Goal: Communication & Community: Answer question/provide support

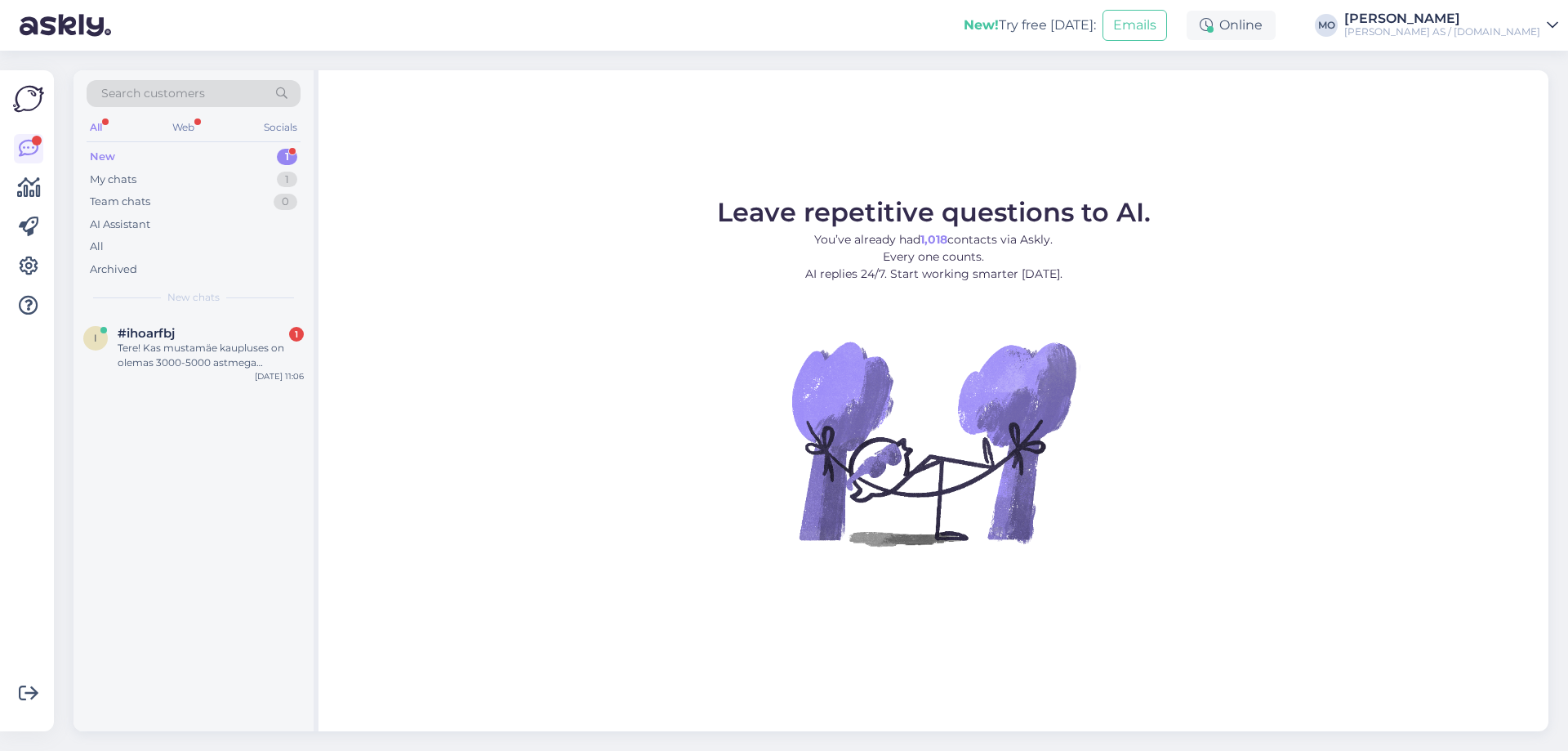
click at [154, 379] on div "i #ihoarfbj 1 Tere! Kas mustamäe kaupluses on olemas 3000-5000 astmega liivapab…" at bounding box center [193, 351] width 240 height 73
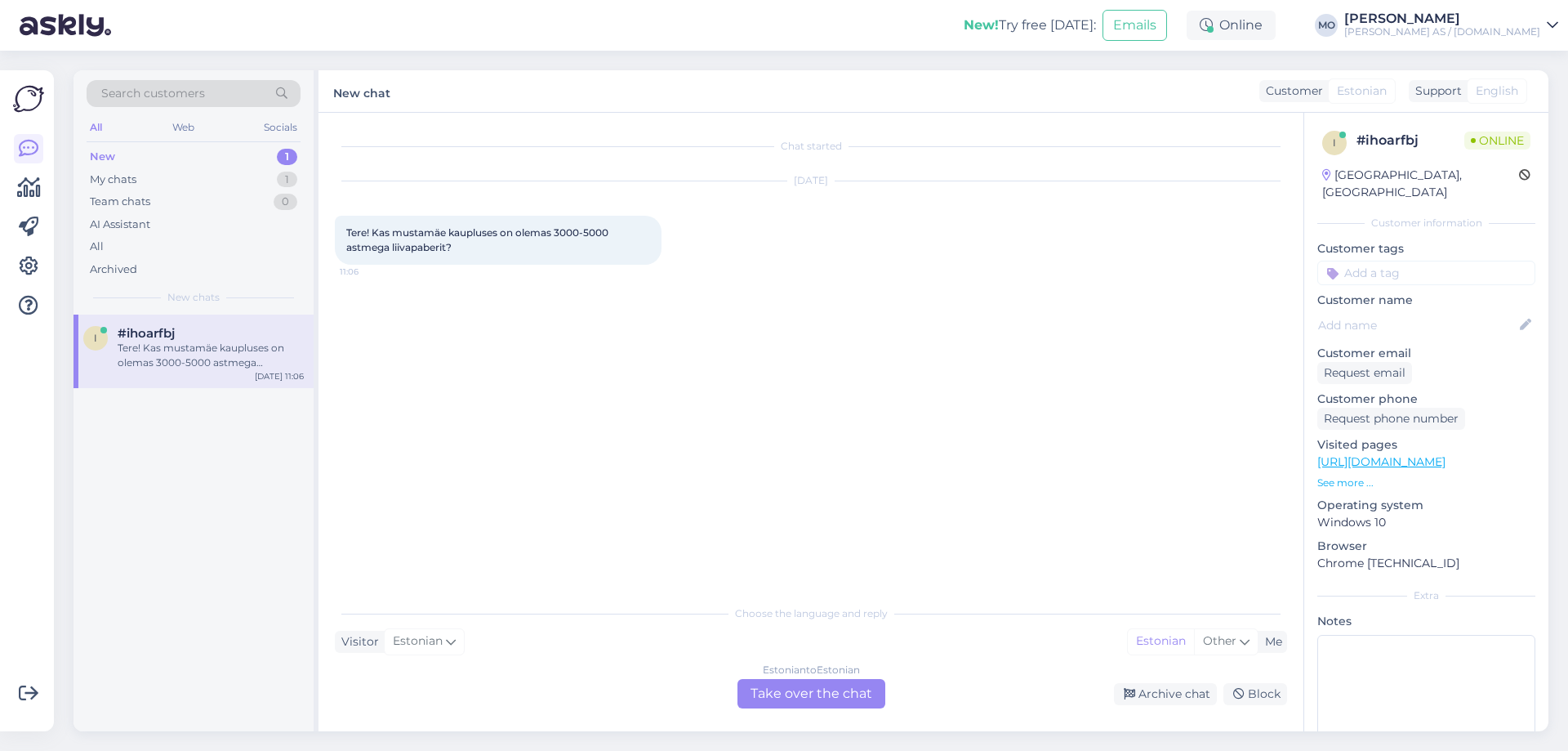
click at [858, 696] on div "Estonian to Estonian Take over the chat" at bounding box center [812, 693] width 148 height 30
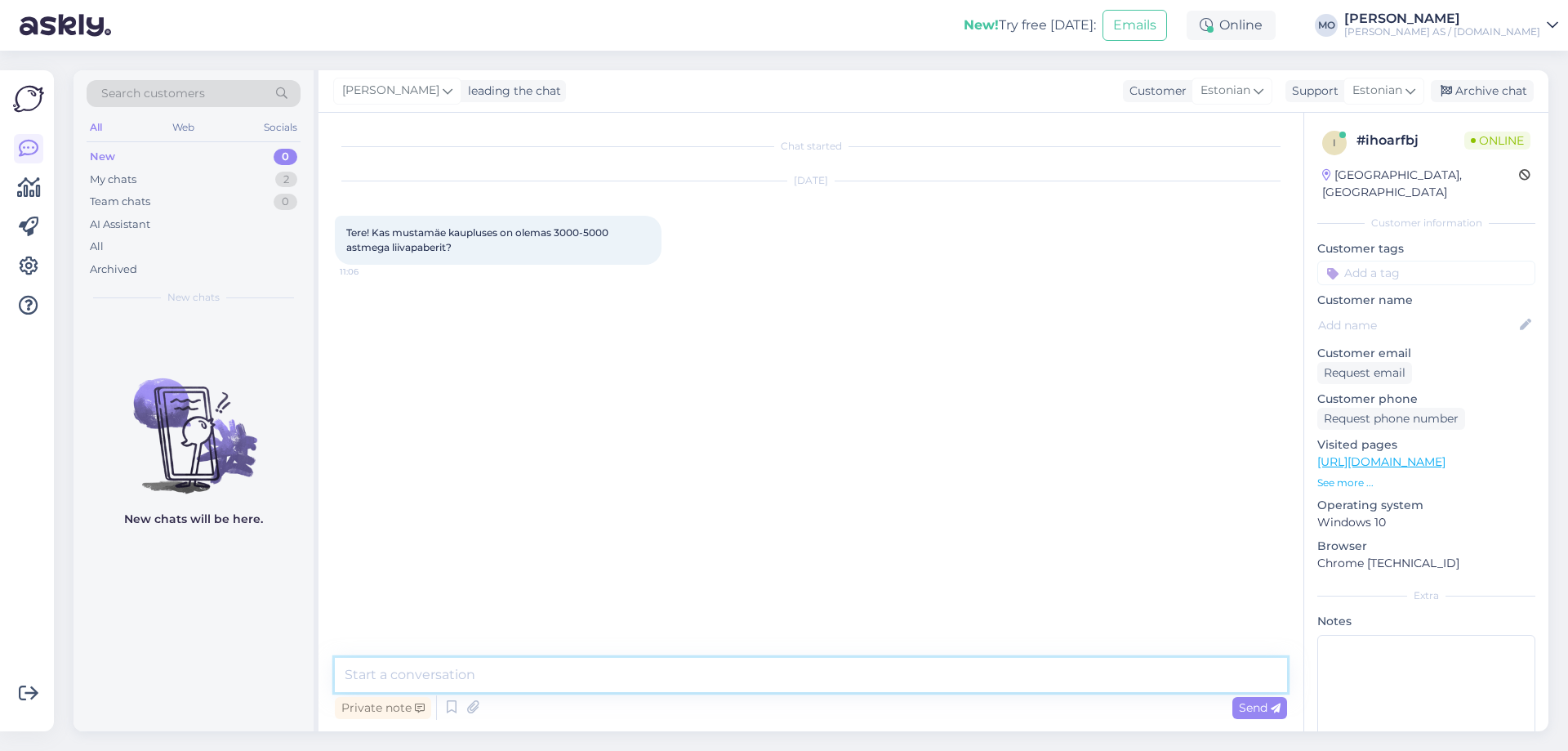
click at [382, 678] on textarea at bounding box center [810, 674] width 952 height 34
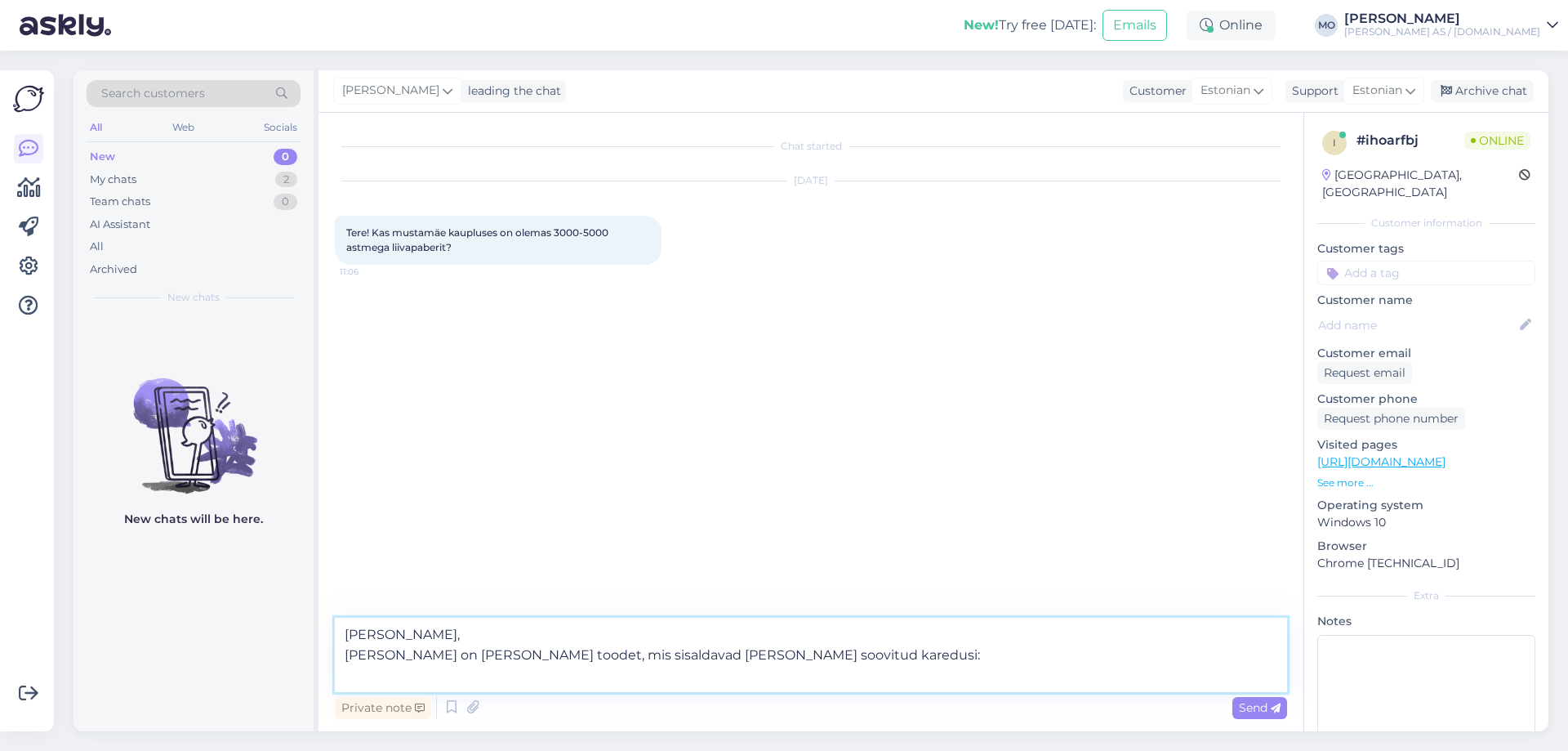
paste textarea "[URL][DOMAIN_NAME]"
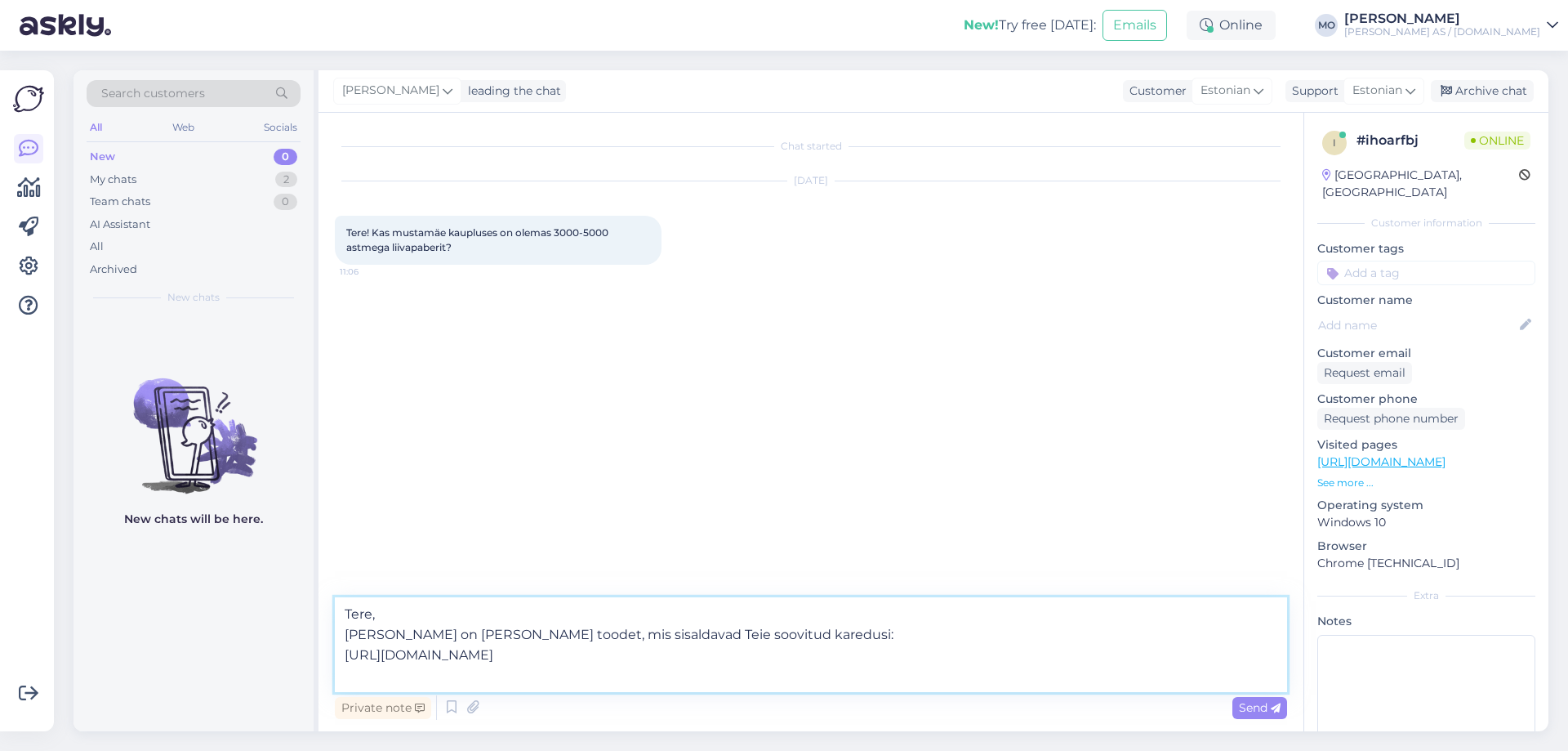
paste textarea "[URL][DOMAIN_NAME]"
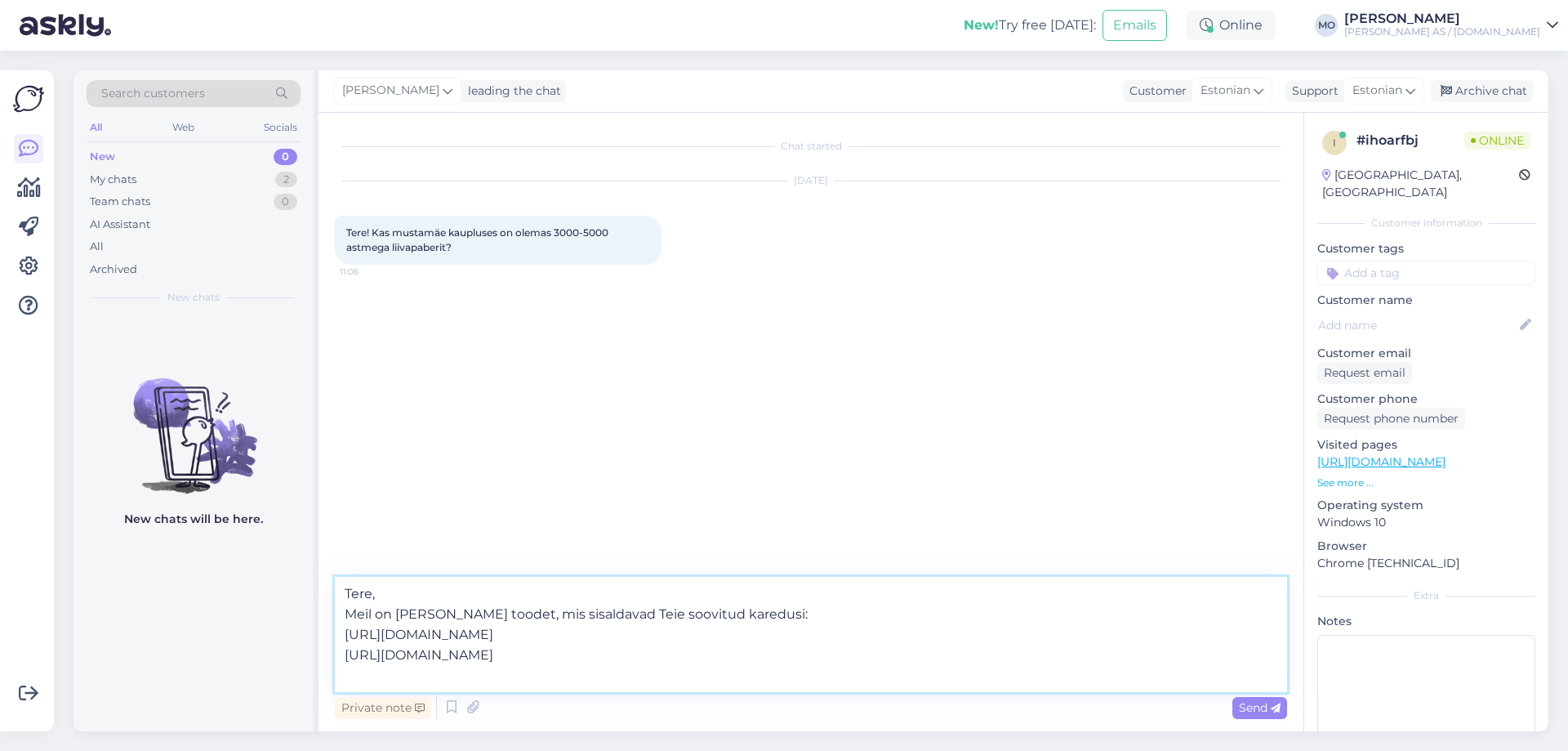
paste textarea "[URL][DOMAIN_NAME]"
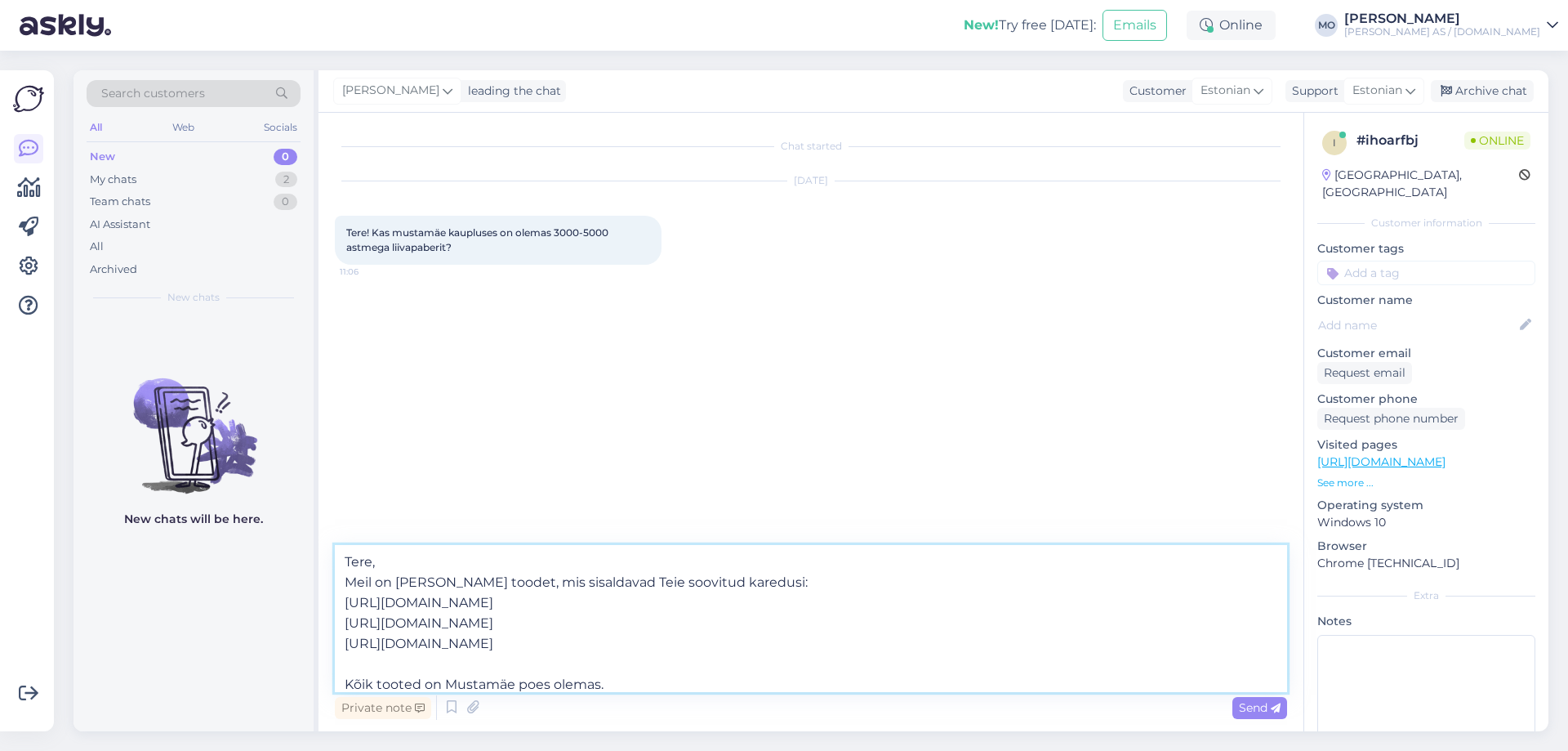
type textarea "Tere, Meil on [PERSON_NAME] toodet, mis sisaldavad Teie soovitud karedusi: [URL…"
click at [1271, 711] on icon at bounding box center [1275, 707] width 10 height 10
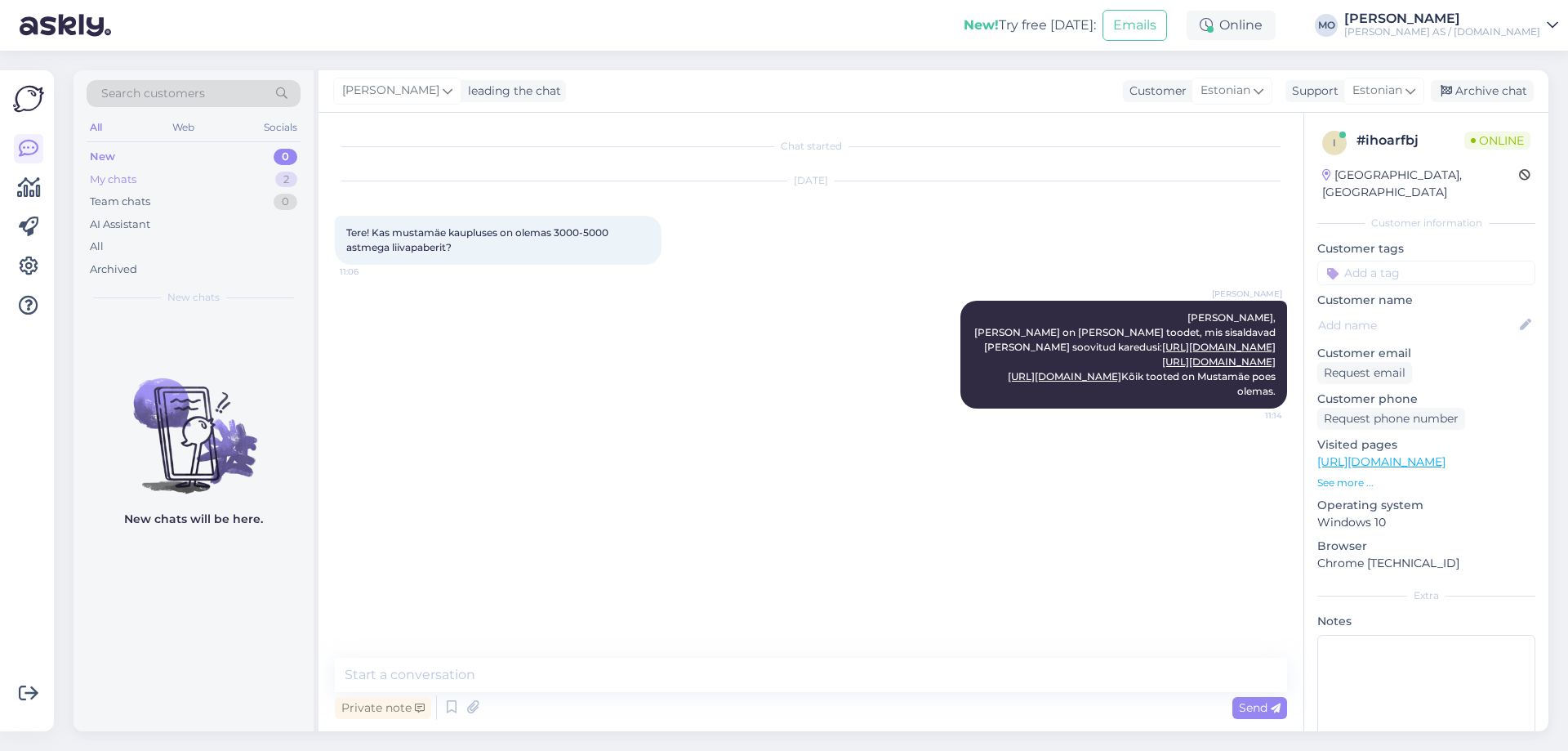
click at [124, 183] on div "My chats" at bounding box center [112, 179] width 46 height 17
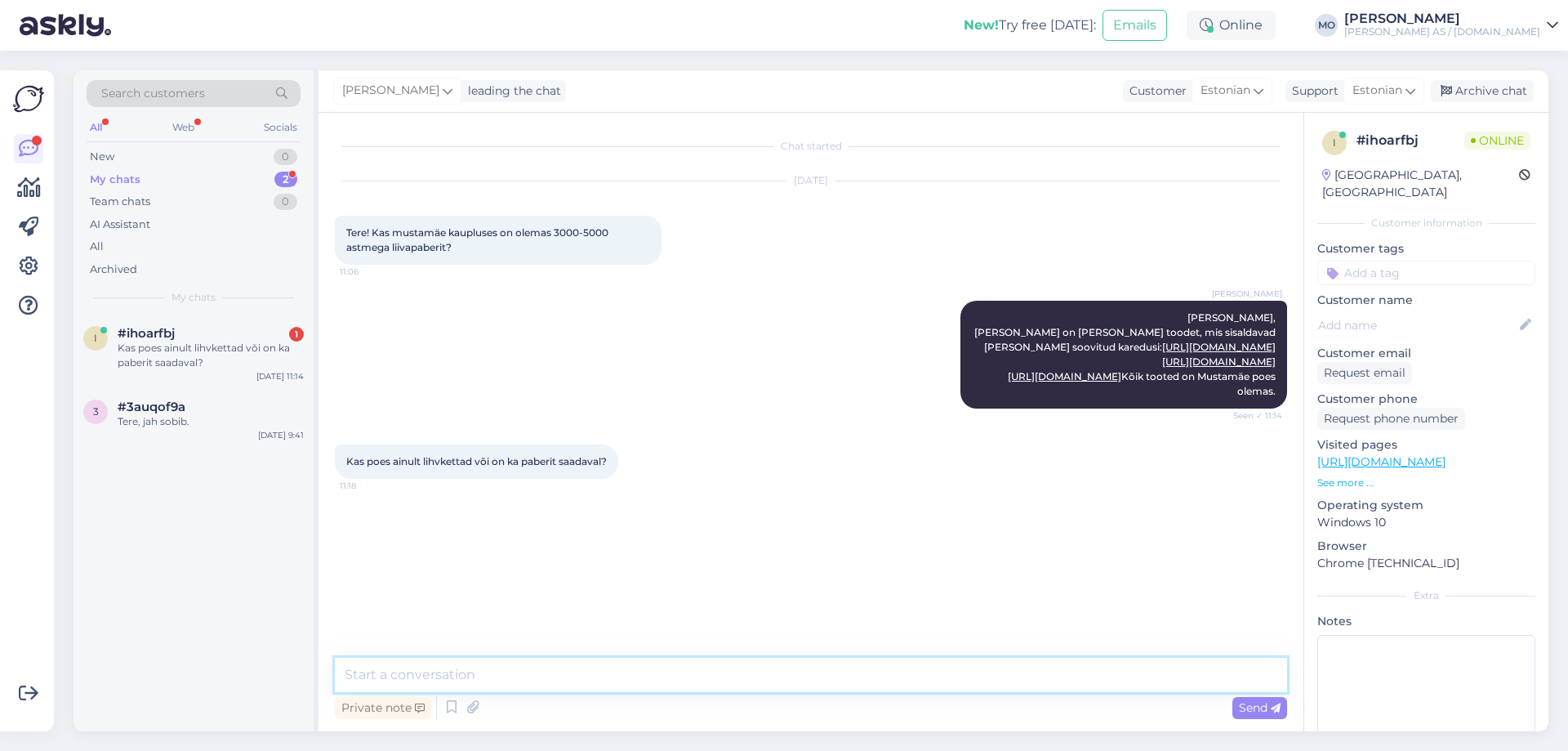
click at [429, 669] on textarea at bounding box center [810, 674] width 952 height 34
type textarea "A4 [PERSON_NAME] on kõige peenem 2500 vesipaber."
click at [1257, 712] on span "Send" at bounding box center [1260, 707] width 42 height 15
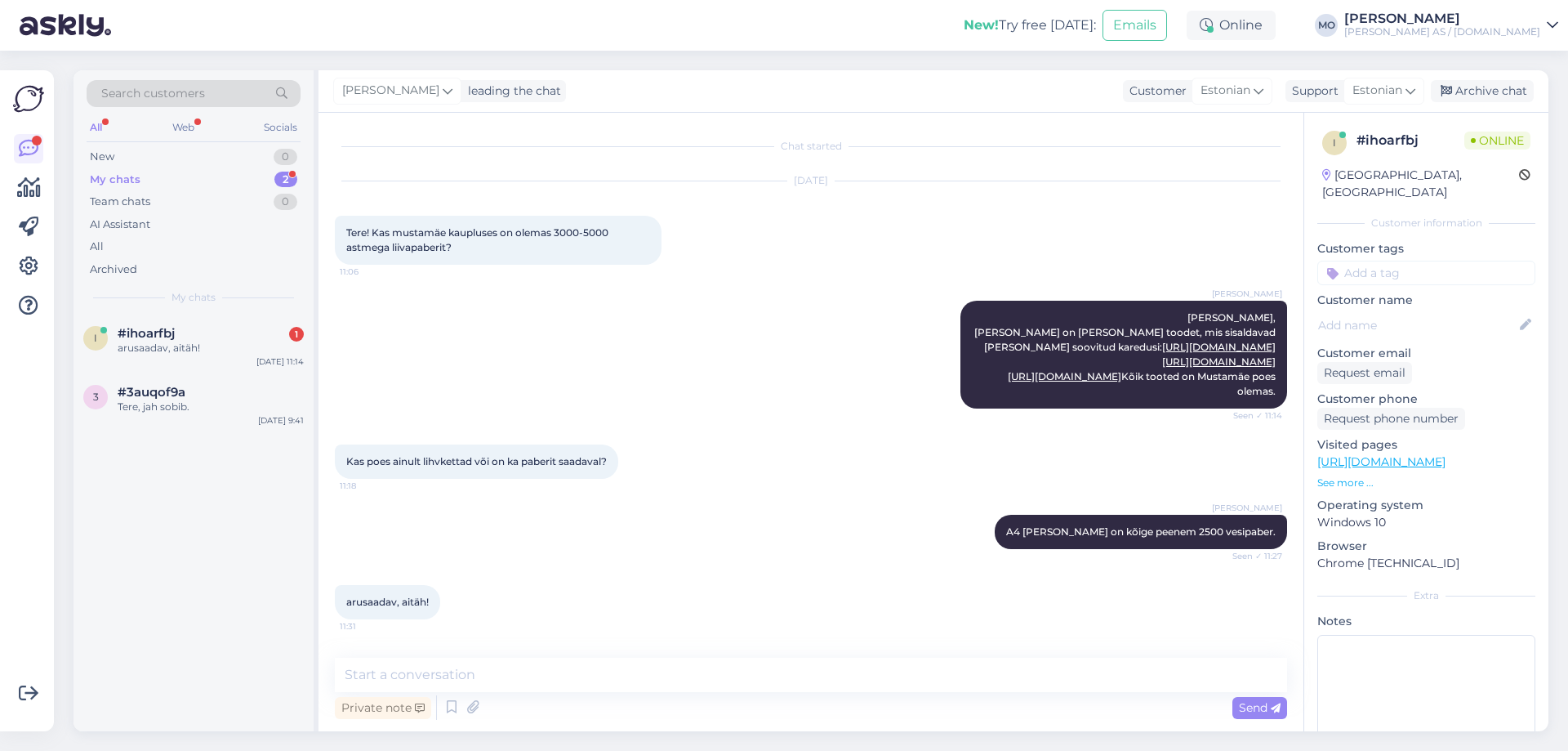
scroll to position [53, 0]
click at [507, 673] on textarea at bounding box center [810, 674] width 952 height 34
type textarea "Palun"
